Goal: Find specific page/section: Find specific page/section

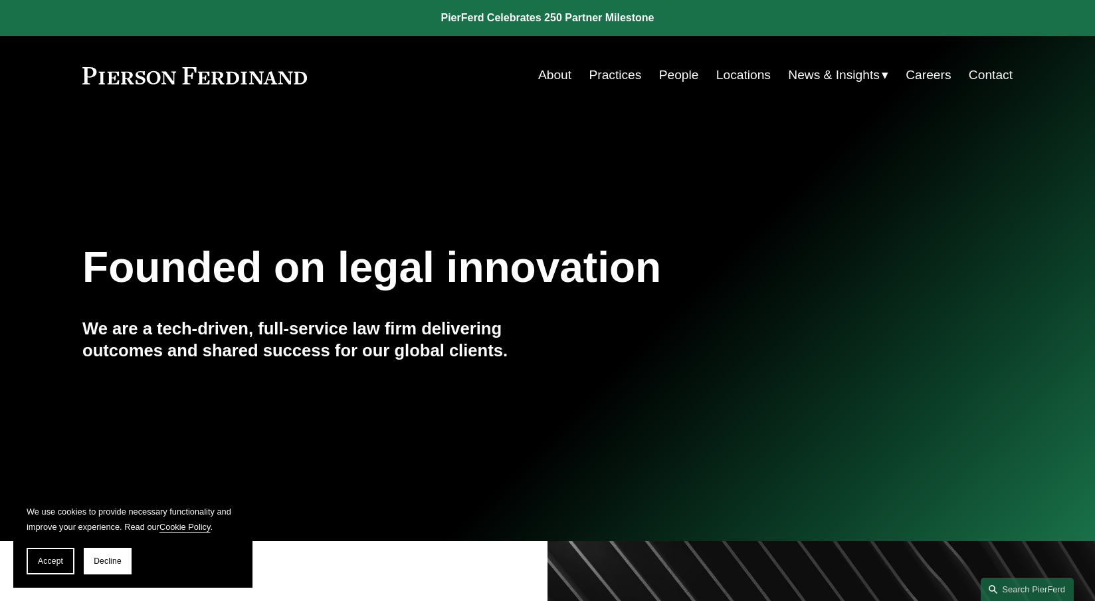
click at [1015, 74] on div "Skip to Content About Practices People Locations" at bounding box center [547, 75] width 1095 height 78
click at [997, 79] on link "Contact" at bounding box center [991, 74] width 44 height 25
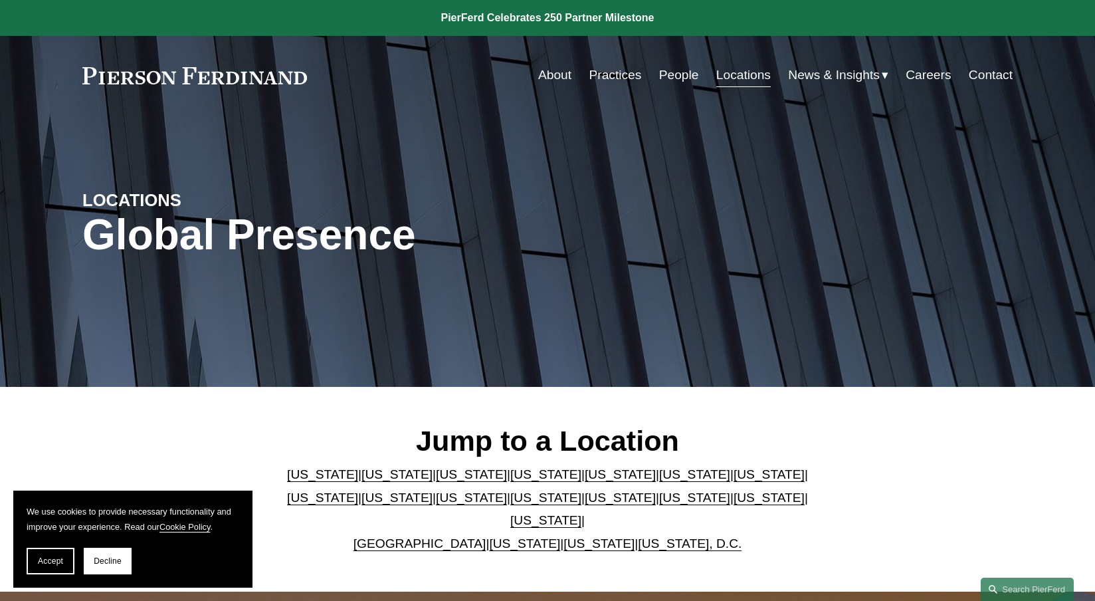
click at [358, 490] on link "Massachusetts" at bounding box center [322, 497] width 71 height 14
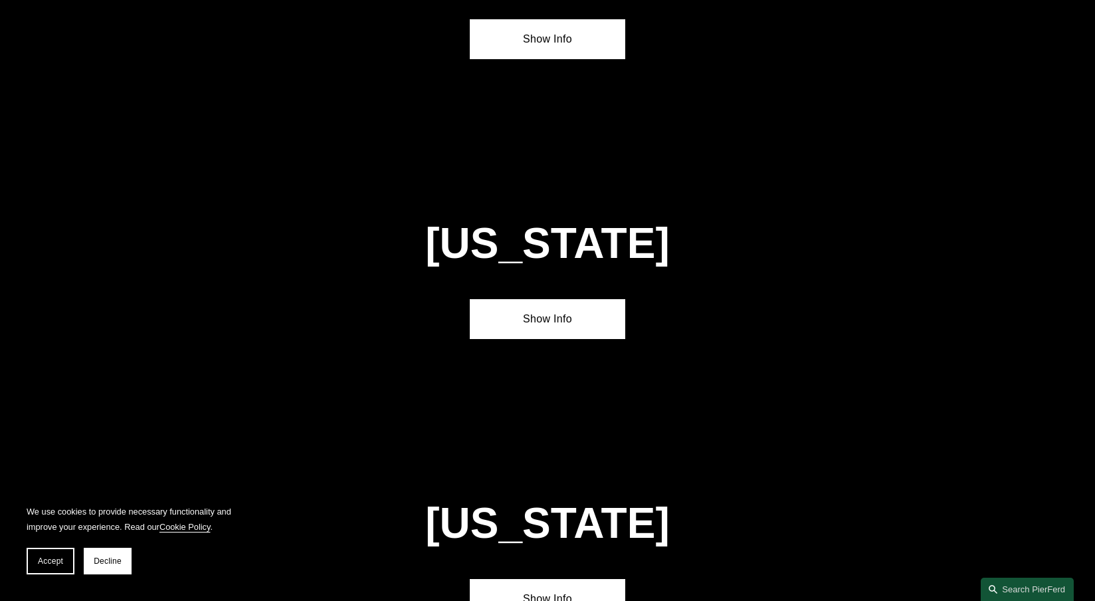
scroll to position [2545, 0]
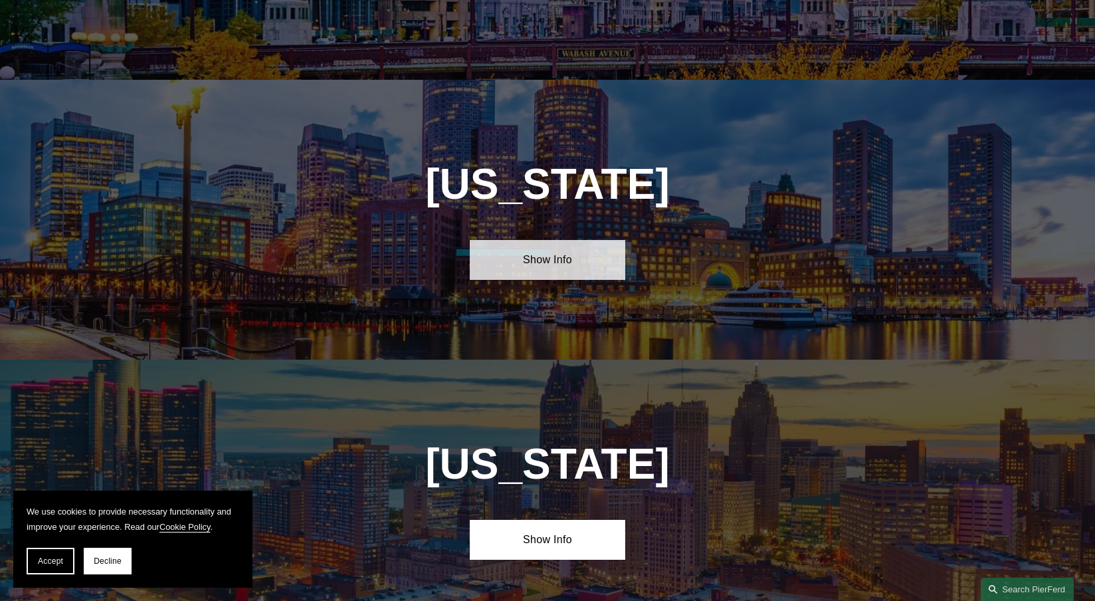
click at [542, 240] on link "Show Info" at bounding box center [547, 260] width 155 height 40
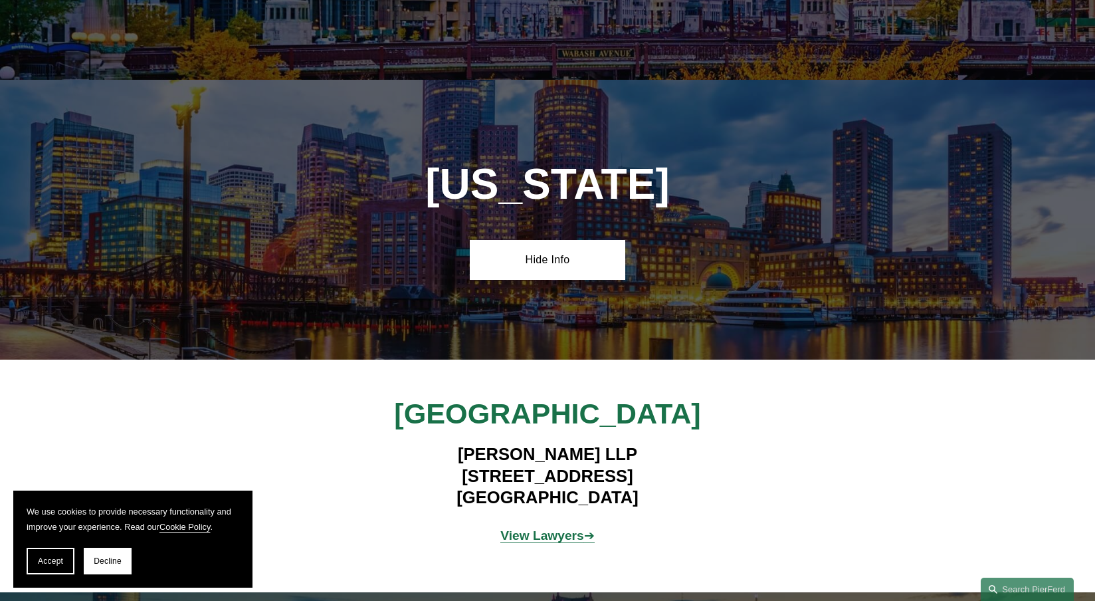
click at [569, 524] on p "View Lawyers ➔" at bounding box center [548, 535] width 310 height 23
click at [570, 528] on strong "View Lawyers" at bounding box center [542, 535] width 84 height 14
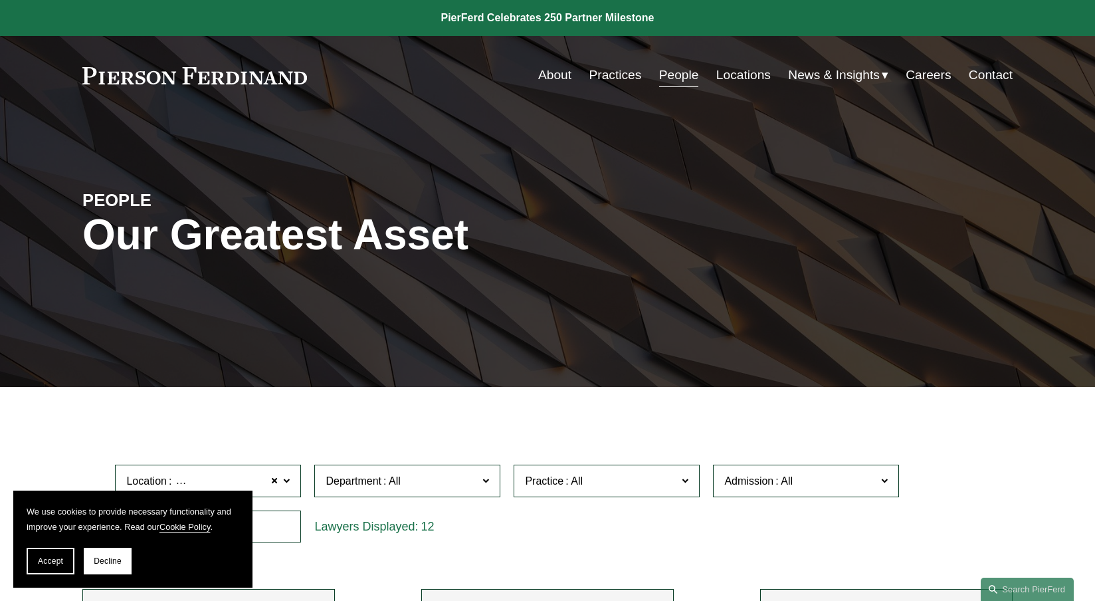
click at [593, 75] on link "Practices" at bounding box center [615, 74] width 52 height 25
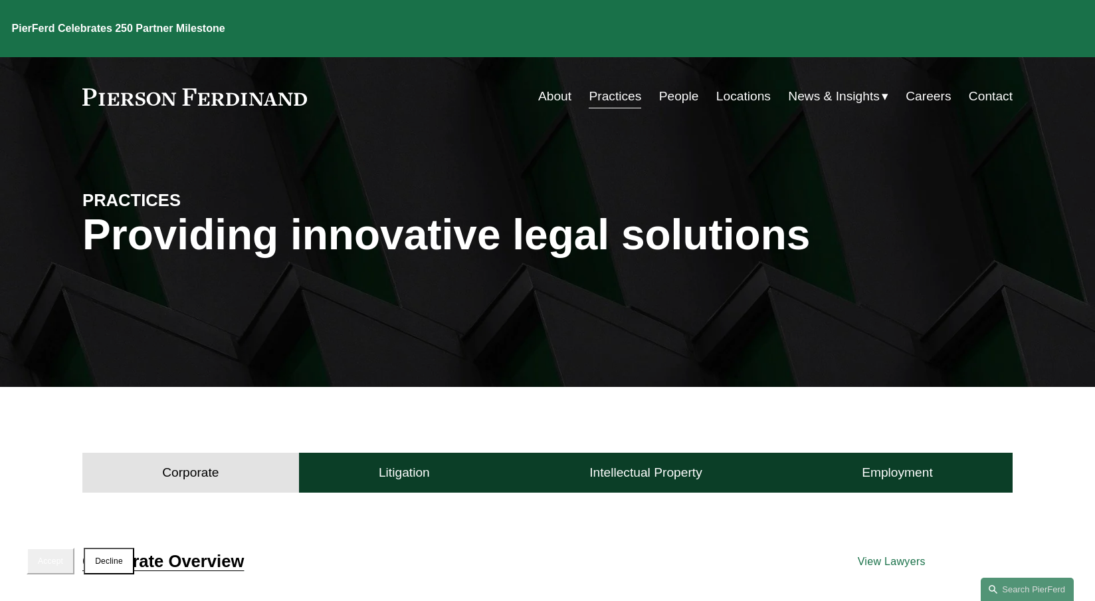
click at [984, 84] on link "Contact" at bounding box center [991, 96] width 44 height 25
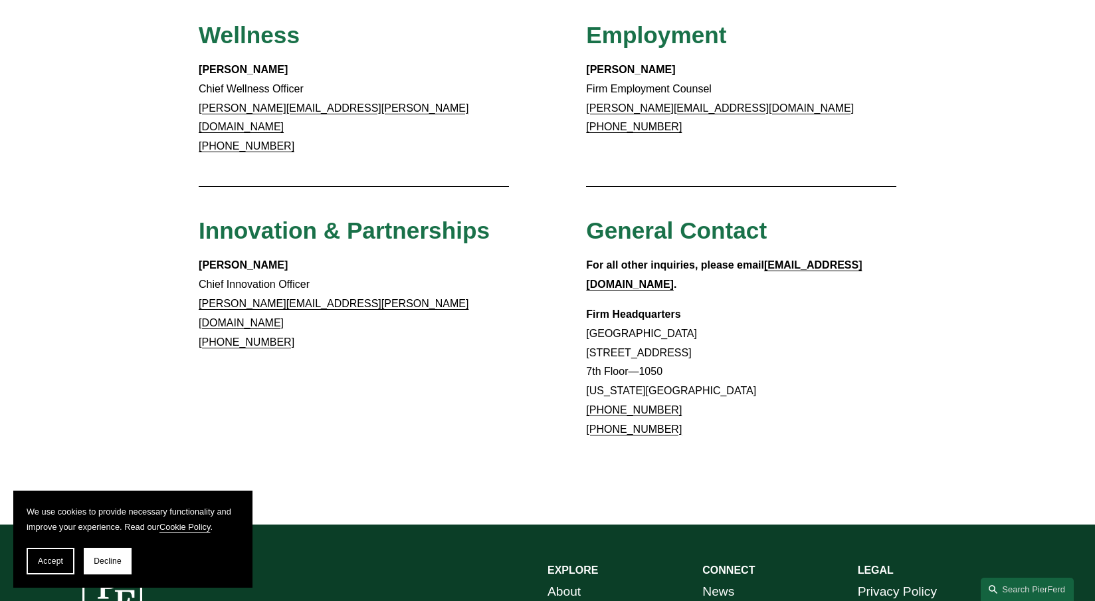
scroll to position [1213, 0]
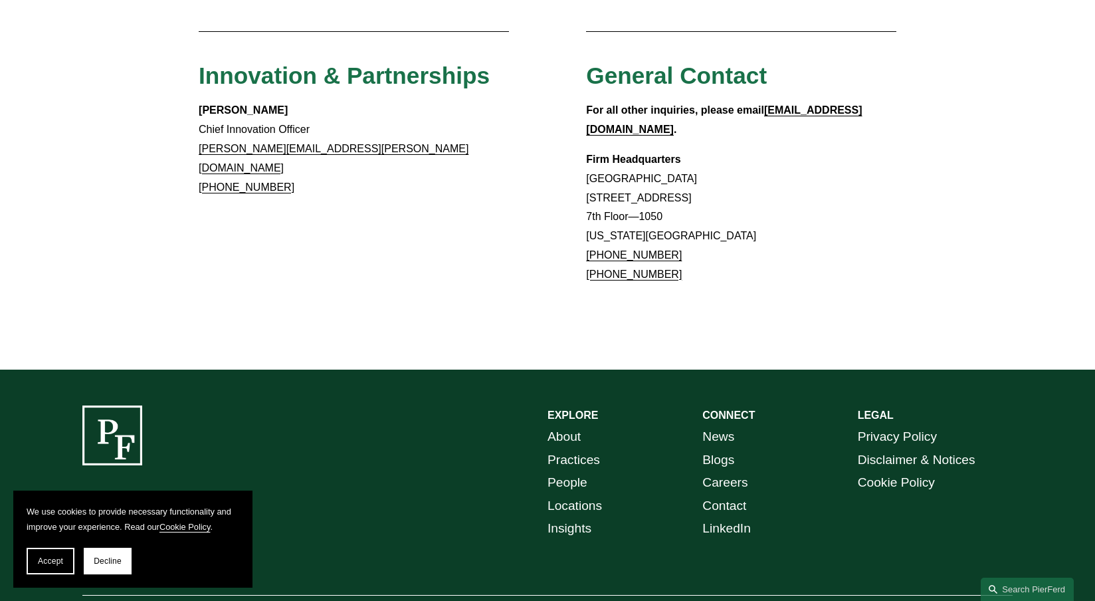
click at [565, 494] on link "Locations" at bounding box center [574, 505] width 54 height 23
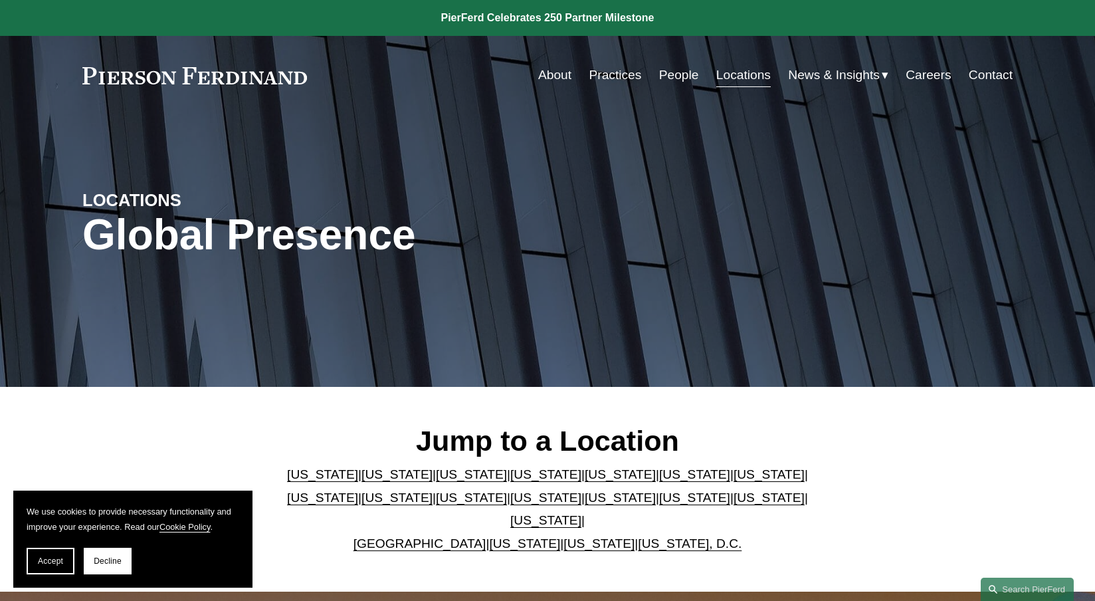
click at [358, 490] on link "[US_STATE]" at bounding box center [322, 497] width 71 height 14
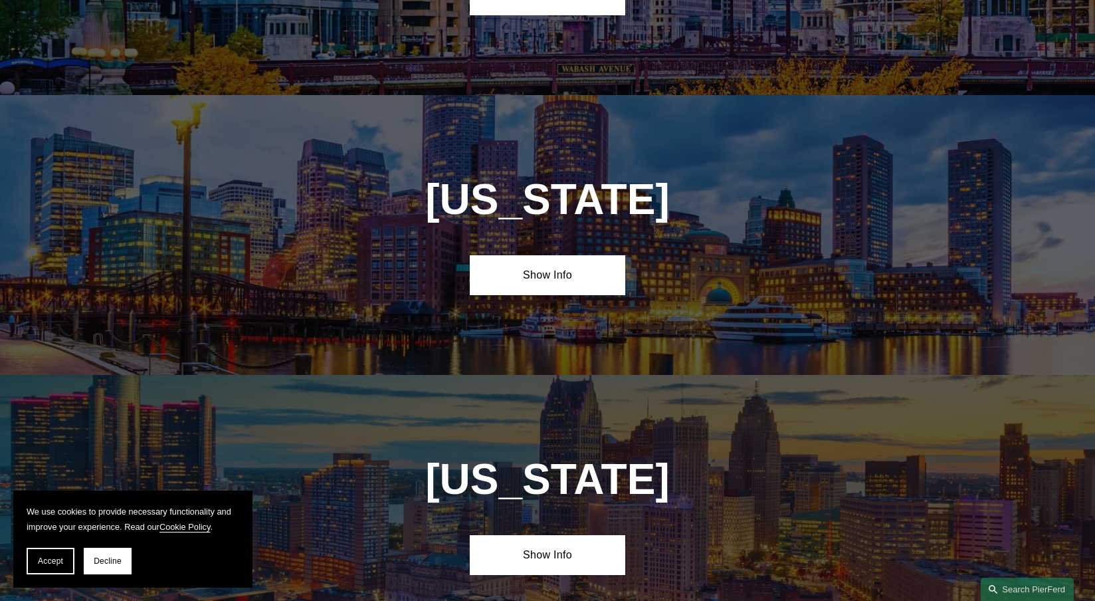
scroll to position [2545, 0]
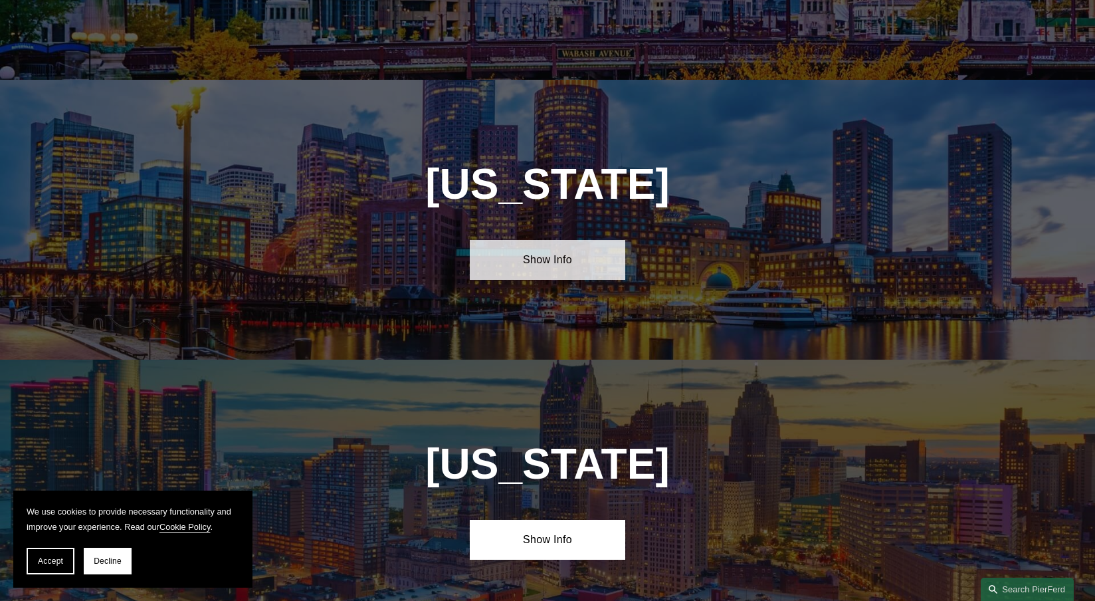
click at [532, 240] on link "Show Info" at bounding box center [547, 260] width 155 height 40
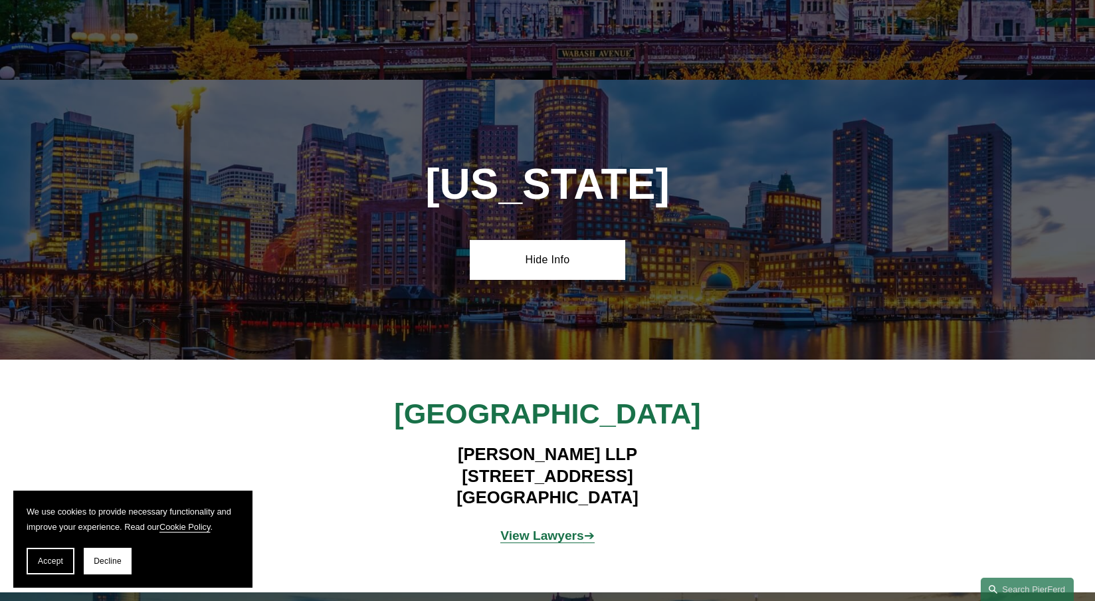
click at [553, 528] on strong "View Lawyers" at bounding box center [542, 535] width 84 height 14
